Goal: Find specific page/section: Find specific page/section

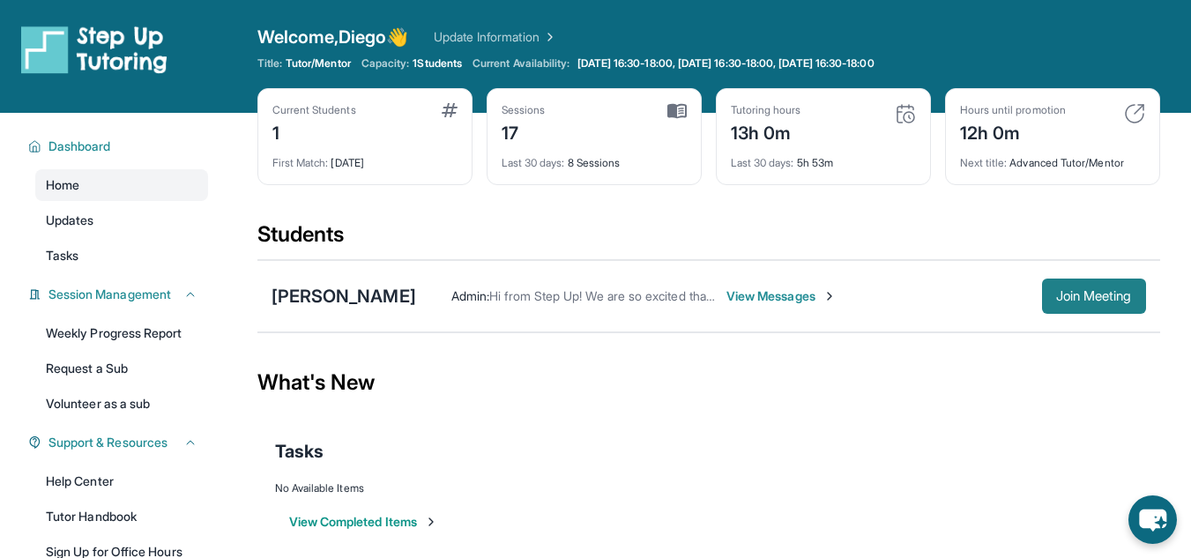
click at [1082, 293] on span "Join Meeting" at bounding box center [1094, 296] width 76 height 11
click at [358, 296] on div "[PERSON_NAME]" at bounding box center [343, 296] width 145 height 25
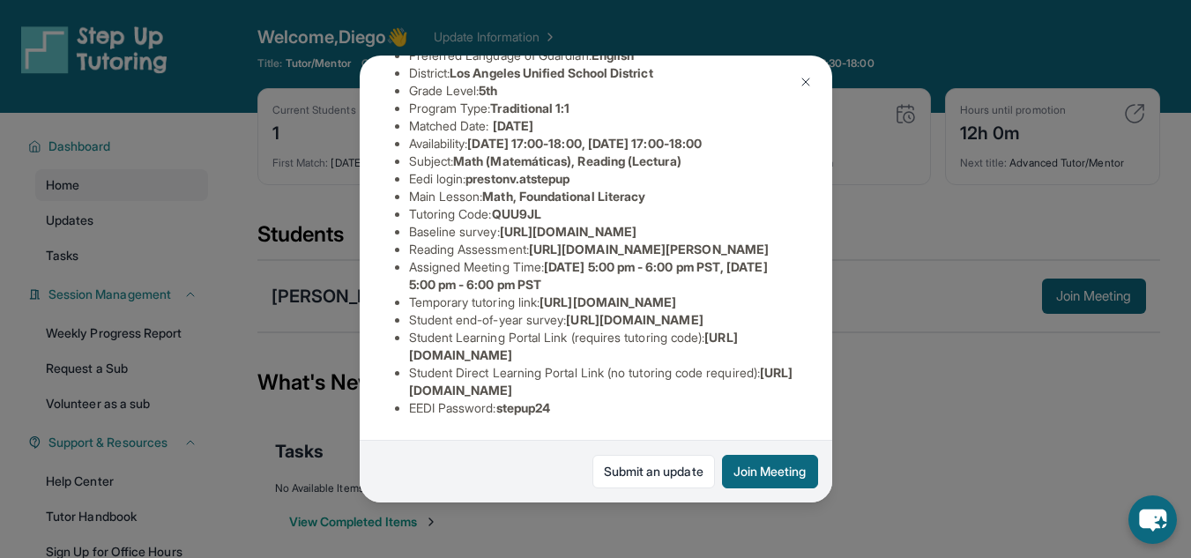
scroll to position [297, 0]
drag, startPoint x: 780, startPoint y: 222, endPoint x: 533, endPoint y: 189, distance: 249.0
click at [533, 241] on li "Reading Assessment : [URL][DOMAIN_NAME][PERSON_NAME]" at bounding box center [603, 250] width 388 height 18
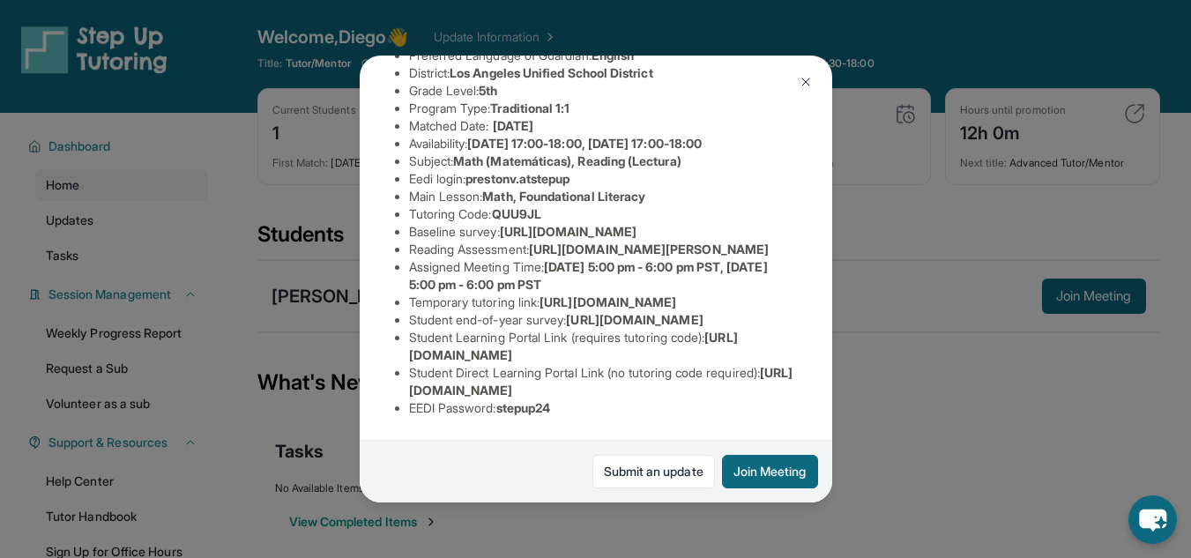
drag, startPoint x: 404, startPoint y: 137, endPoint x: 870, endPoint y: 178, distance: 468.0
click at [870, 178] on div "[PERSON_NAME] Guardian: [PERSON_NAME] Student Information [URL][DOMAIN_NAME] Pr…" at bounding box center [595, 279] width 1191 height 558
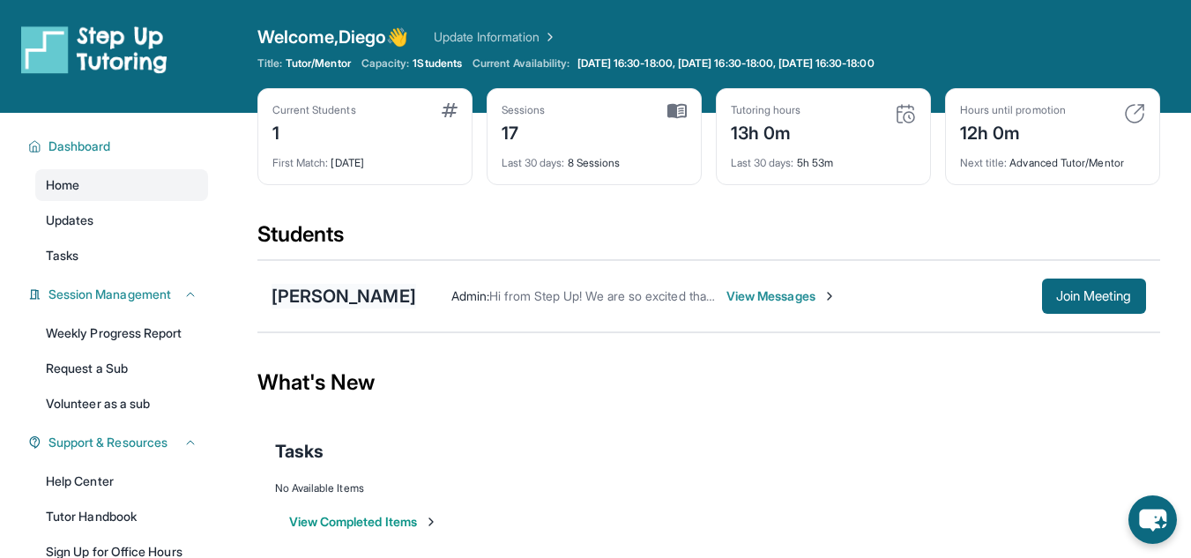
click at [293, 295] on div "[PERSON_NAME]" at bounding box center [343, 296] width 145 height 25
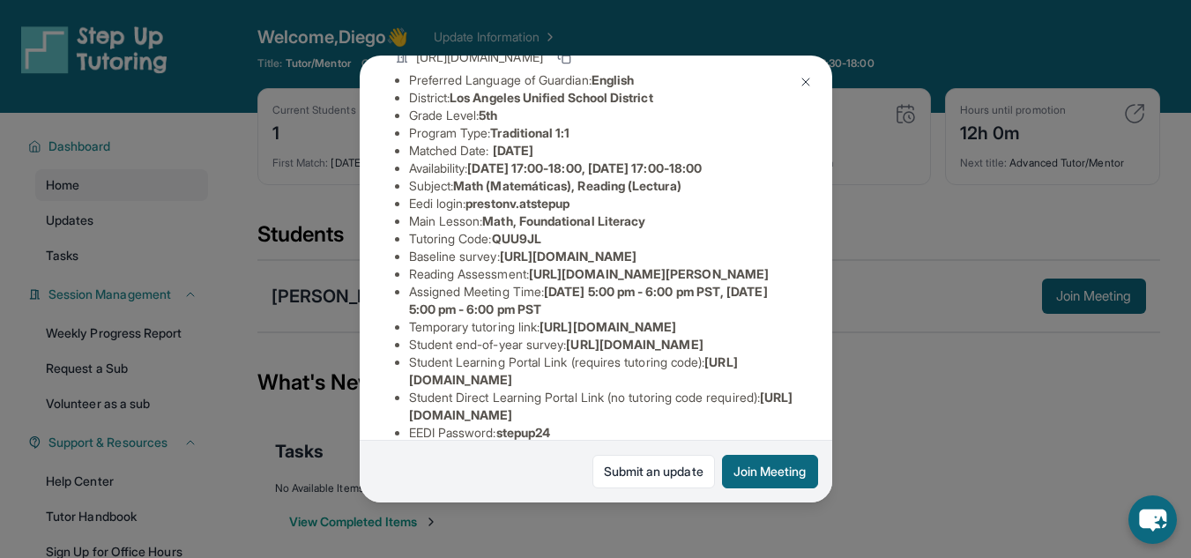
scroll to position [147, 643]
drag, startPoint x: 404, startPoint y: 290, endPoint x: 824, endPoint y: 315, distance: 420.2
click at [824, 315] on div "[PERSON_NAME] Guardian: [PERSON_NAME] Student Information [URL][DOMAIN_NAME] Pr…" at bounding box center [596, 279] width 472 height 446
copy span "[URL][DOMAIN_NAME]"
click at [531, 167] on div "Preston Villasis Guardian: Tabatha Villasis Student Information https://student…" at bounding box center [596, 279] width 472 height 446
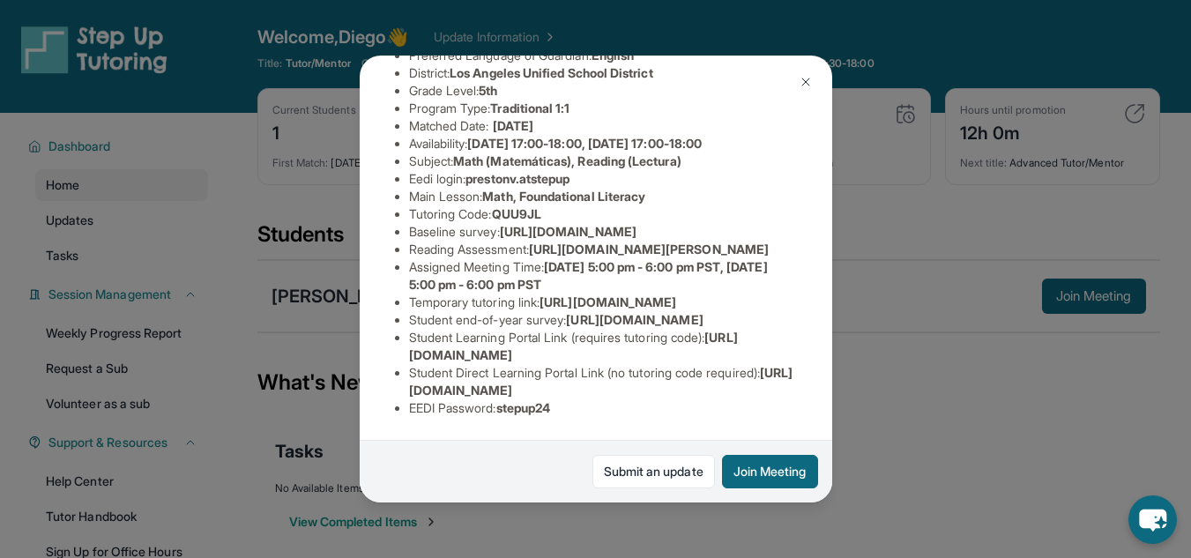
scroll to position [189, 0]
drag, startPoint x: 537, startPoint y: 297, endPoint x: 794, endPoint y: 338, distance: 260.6
click at [794, 338] on div "Preston Villasis Guardian: Tabatha Villasis Student Information https://student…" at bounding box center [596, 279] width 472 height 446
copy li "https://sqcb3vat.paperform.co/?id=2024-s7422&name=Preston%20Villasis&grade=5th&…"
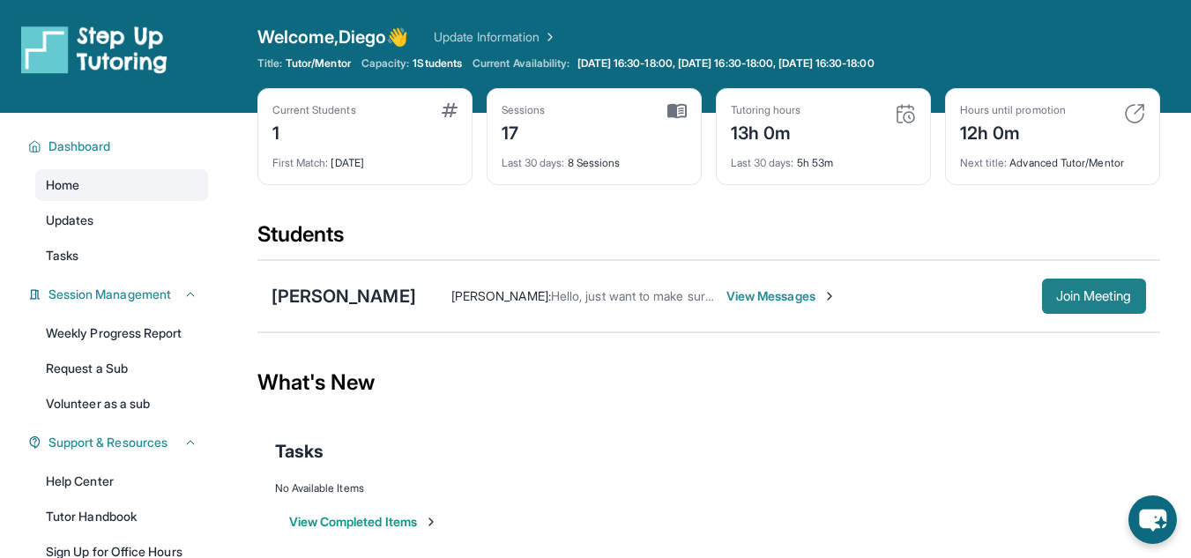
click at [1066, 300] on span "Join Meeting" at bounding box center [1094, 296] width 76 height 11
click at [1095, 285] on button "Join Meeting" at bounding box center [1094, 295] width 104 height 35
